Goal: Information Seeking & Learning: Learn about a topic

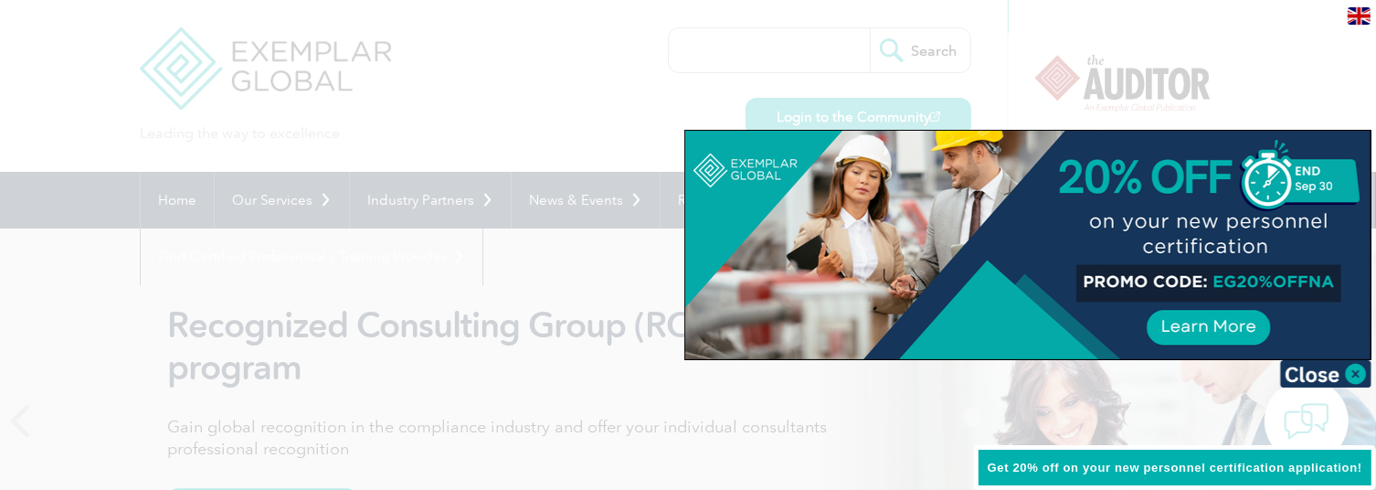
click at [533, 96] on div at bounding box center [688, 245] width 1376 height 490
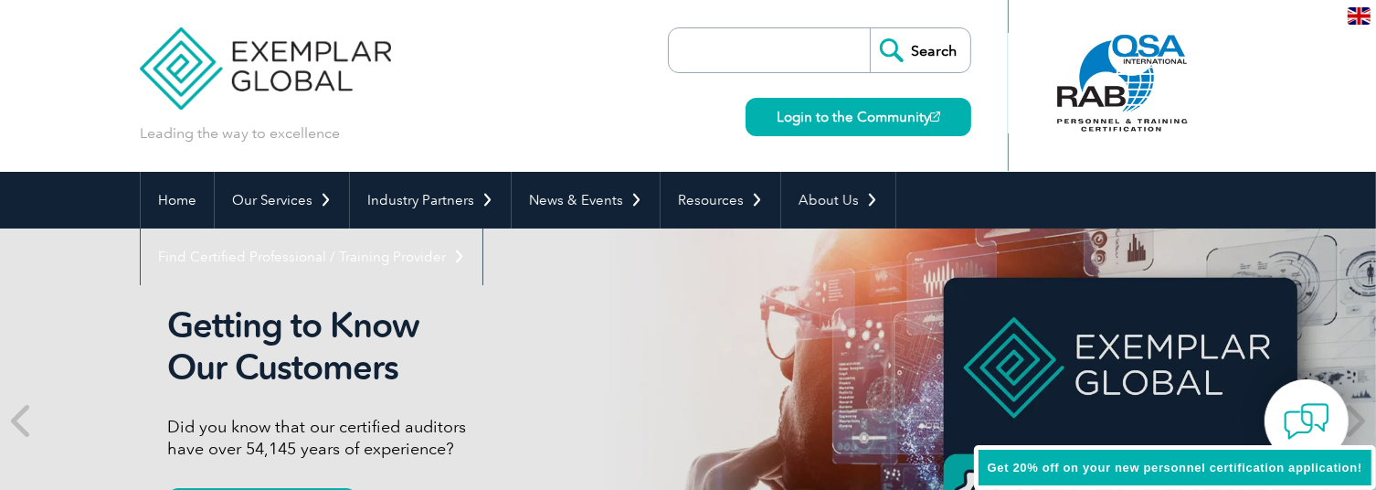
click at [754, 49] on input "search" at bounding box center [774, 50] width 192 height 44
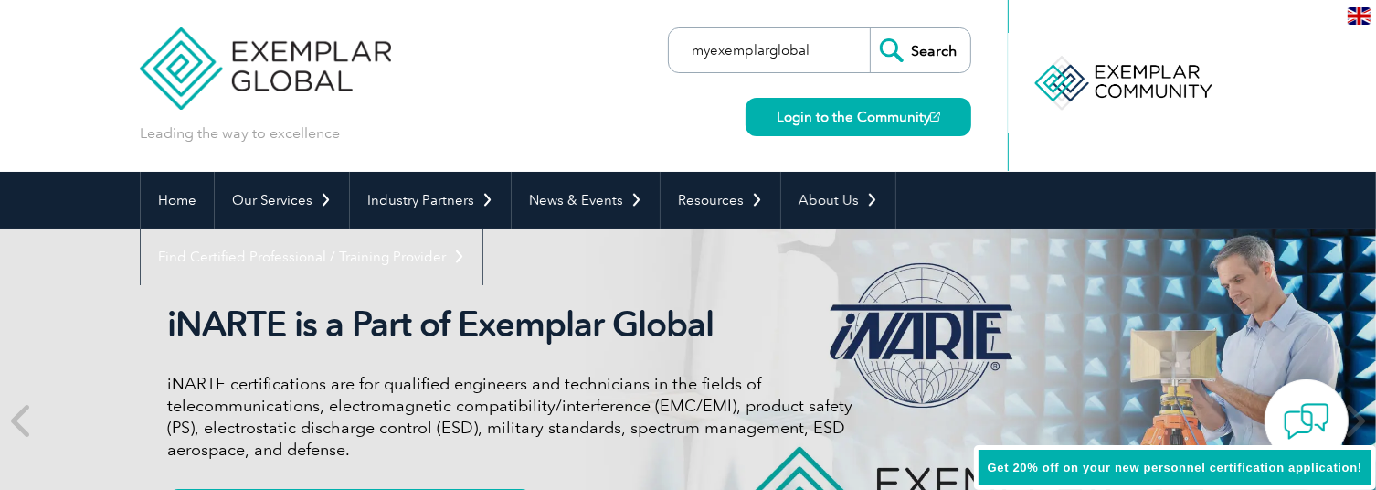
type input "myexemplarglobal"
click at [870, 28] on input "Search" at bounding box center [920, 50] width 101 height 44
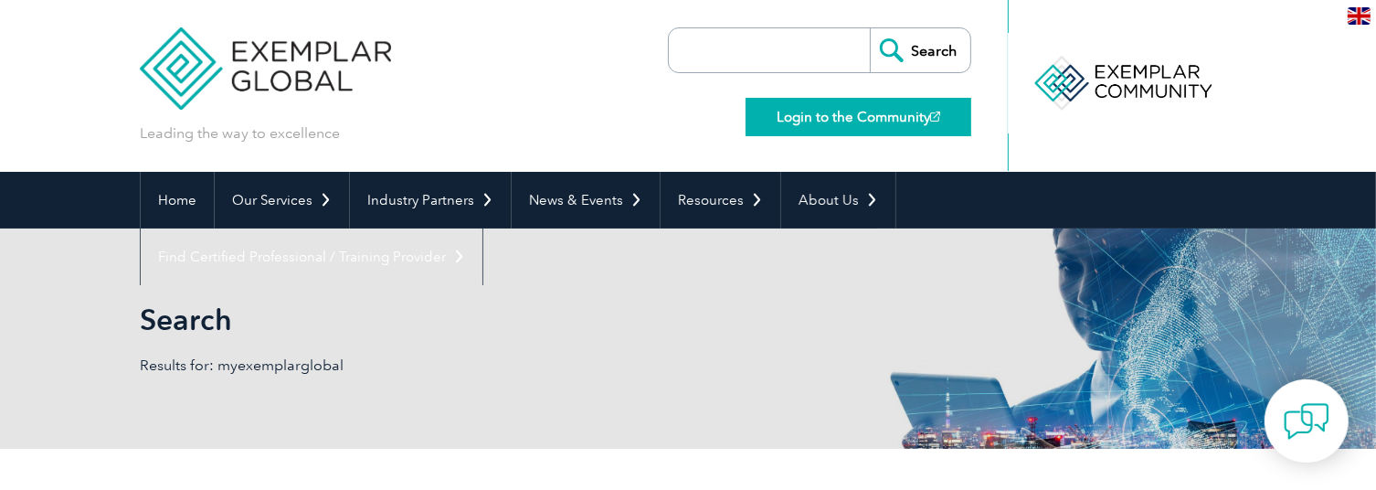
click at [809, 121] on link "Login to the Community" at bounding box center [859, 117] width 226 height 38
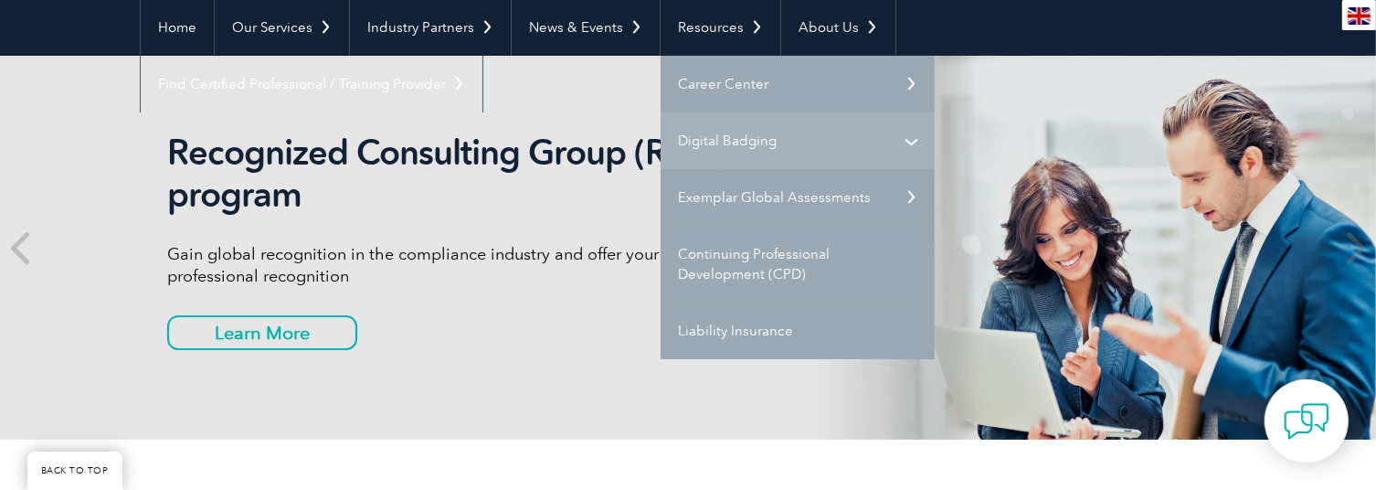
scroll to position [183, 0]
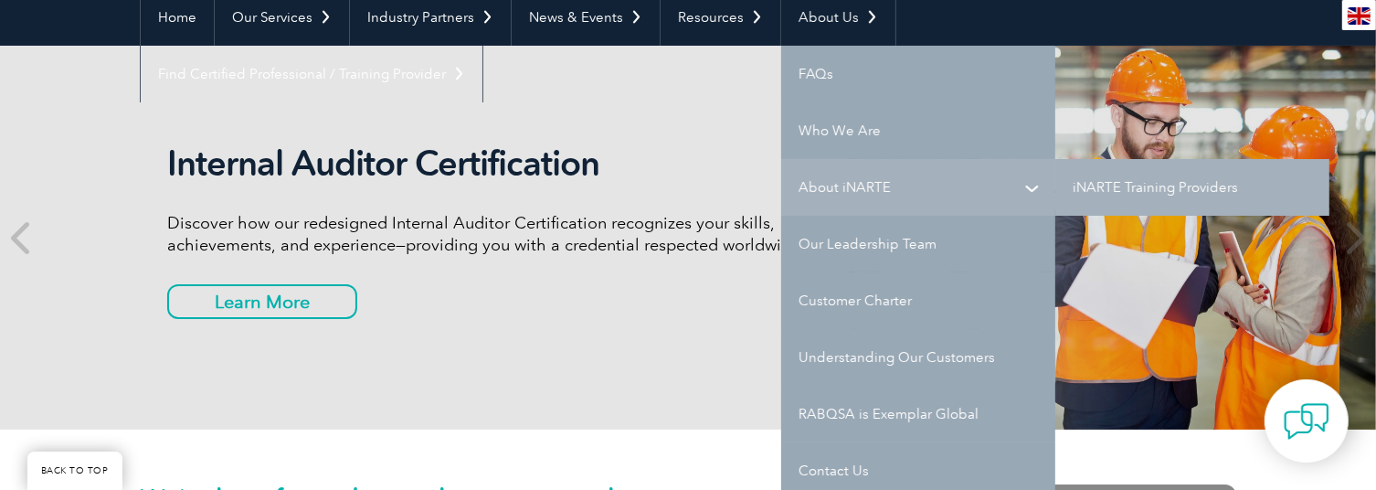
click at [860, 186] on link "About iNARTE" at bounding box center [918, 187] width 274 height 57
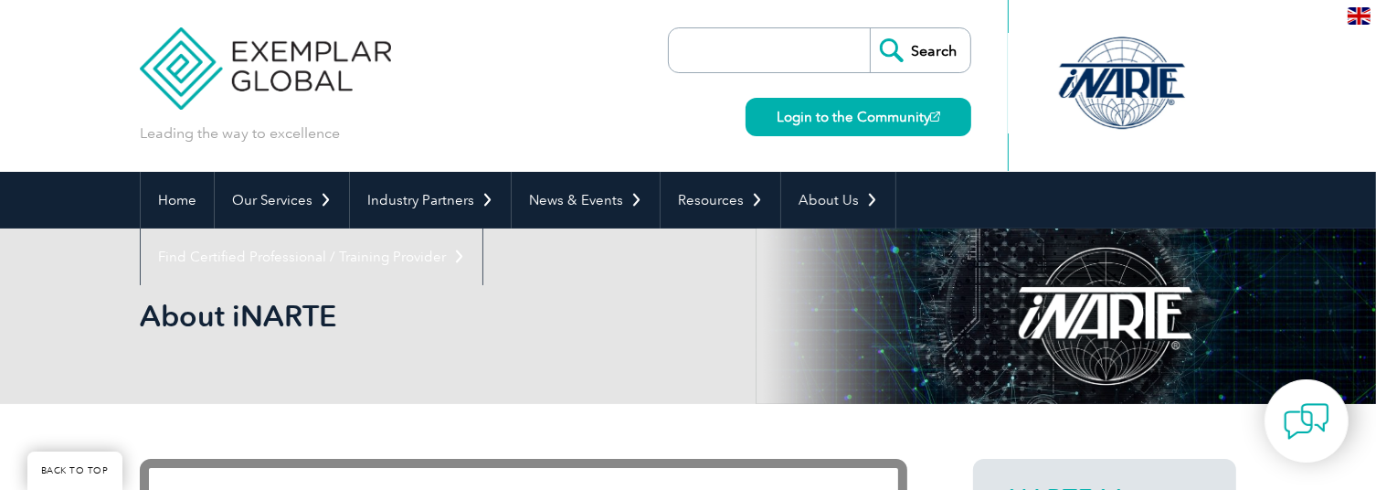
scroll to position [365, 0]
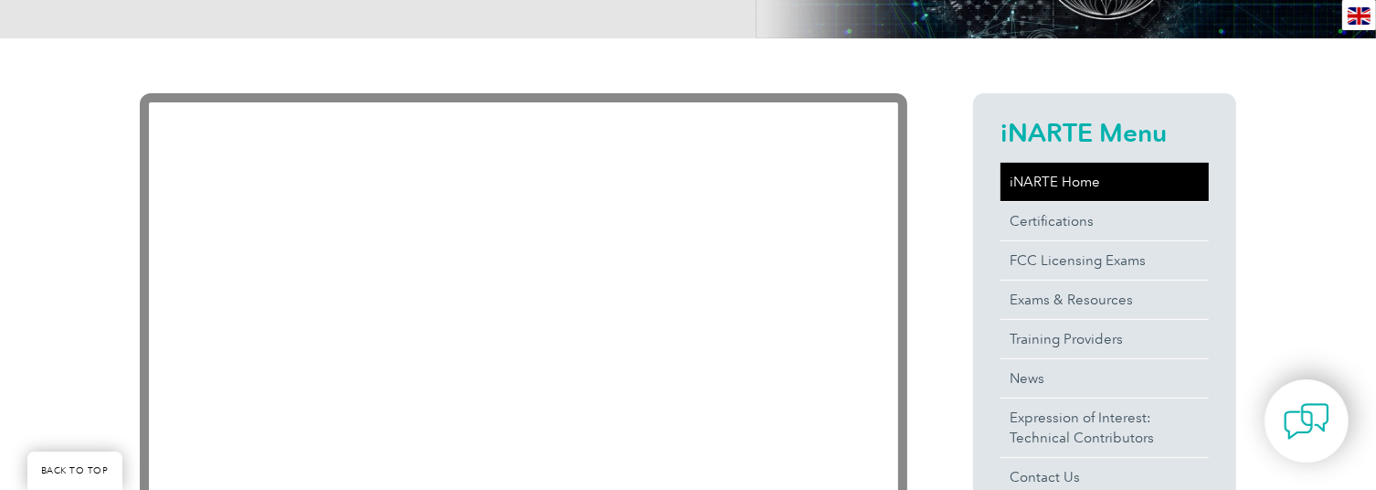
click at [1054, 185] on link "iNARTE Home" at bounding box center [1104, 182] width 208 height 38
